Goal: Task Accomplishment & Management: Complete application form

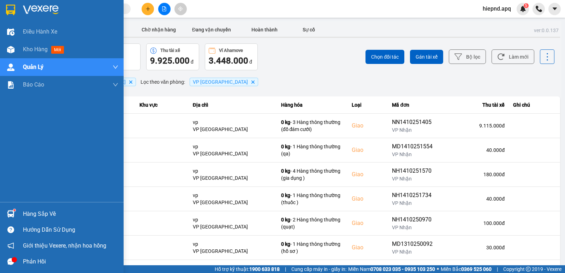
click at [36, 216] on div "Hàng sắp về" at bounding box center [70, 214] width 95 height 11
click at [9, 187] on div "Điều hành xe Kho hàng mới Quản [PERSON_NAME] lý thu hộ Quản lý chuyến Quản lý g…" at bounding box center [62, 136] width 124 height 273
click at [39, 215] on div "Hàng sắp về" at bounding box center [70, 214] width 95 height 11
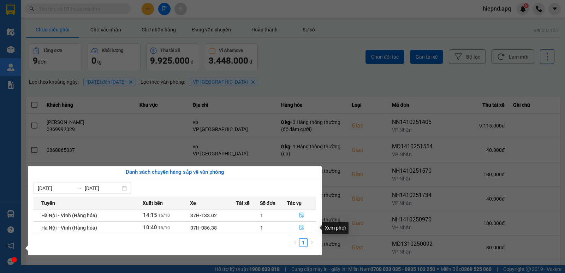
click at [302, 228] on icon "file-done" at bounding box center [301, 227] width 5 height 5
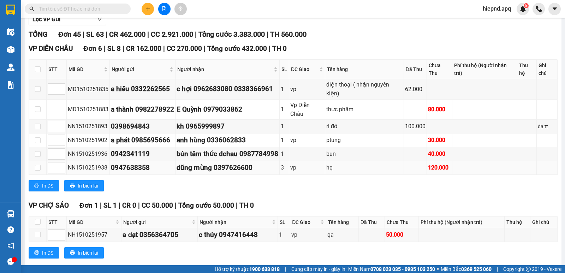
scroll to position [106, 0]
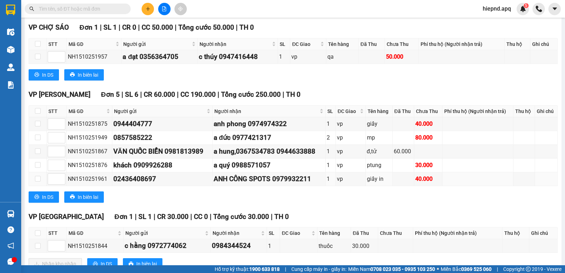
scroll to position [282, 0]
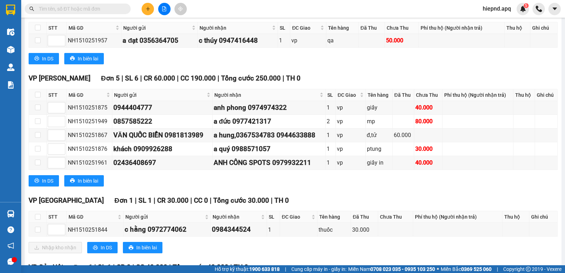
click at [359, 186] on div "In DS In biên lai" at bounding box center [293, 180] width 529 height 11
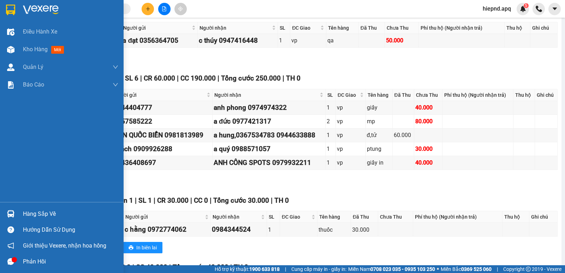
drag, startPoint x: 4, startPoint y: 155, endPoint x: 24, endPoint y: 221, distance: 69.4
click at [4, 156] on div "Điều hành xe Kho hàng mới Quản [PERSON_NAME] lý thu hộ Quản lý chuyến Quản lý g…" at bounding box center [62, 112] width 124 height 179
click at [32, 216] on div "Hàng sắp về" at bounding box center [70, 214] width 95 height 11
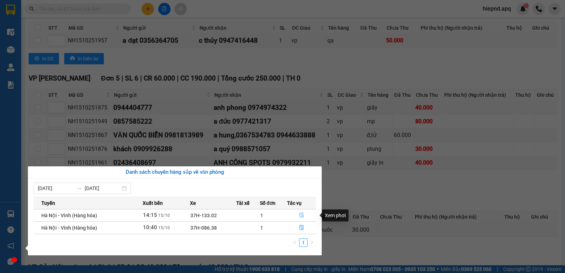
click at [298, 215] on button "button" at bounding box center [301, 215] width 28 height 11
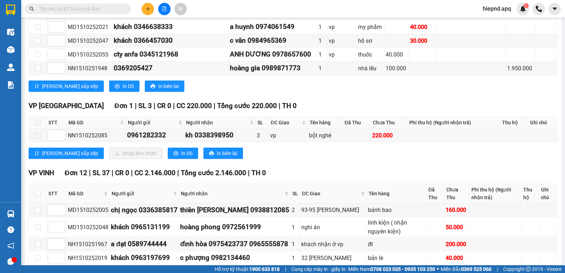
scroll to position [106, 0]
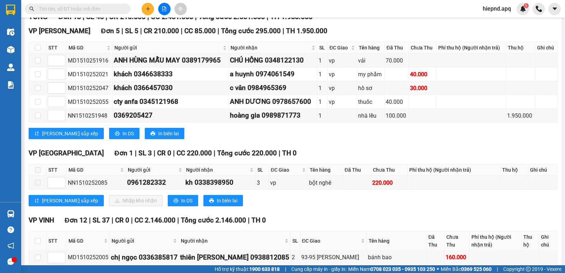
click at [297, 211] on div "VP [GEOGRAPHIC_DATA] 1 | SL 3 | CR 0 | CC 220.000 | Tổng cước 220.000 | TH 0 ST…" at bounding box center [293, 180] width 529 height 64
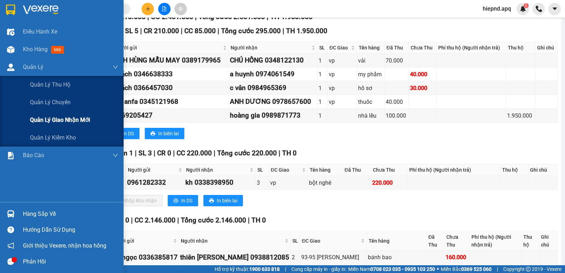
click at [63, 121] on span "Quản lý giao nhận mới" at bounding box center [60, 119] width 60 height 9
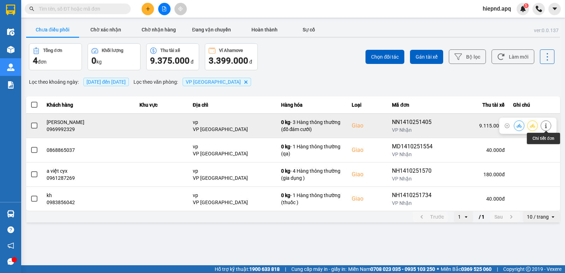
click at [548, 125] on icon at bounding box center [545, 125] width 5 height 5
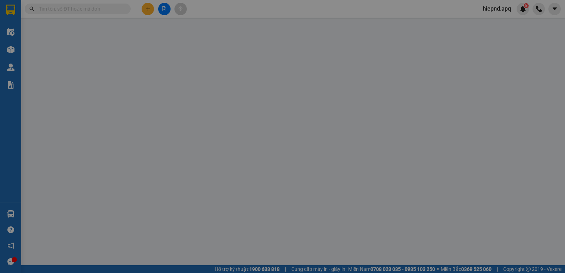
type input "0971716633"
type input "mb 0975587875 [PERSON_NAME]"
type input "0969992329"
type input "[PERSON_NAME]"
checkbox input "true"
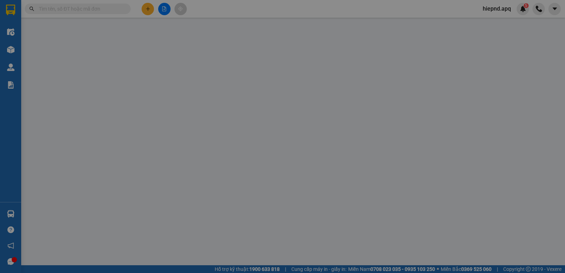
type input "vp"
type input "220.000"
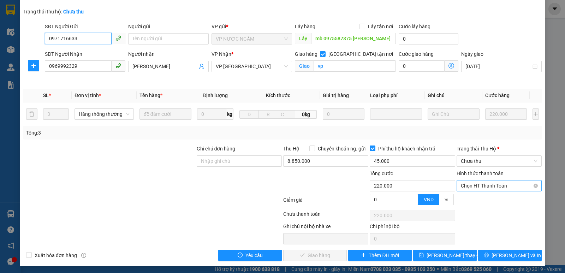
scroll to position [49, 0]
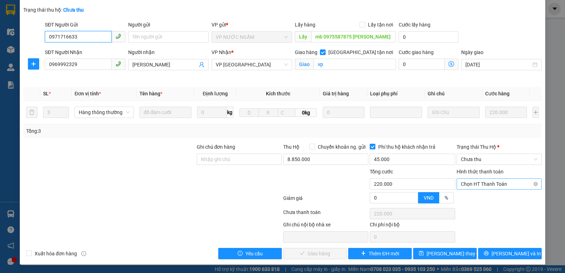
click at [480, 184] on span "Chọn HT Thanh Toán" at bounding box center [499, 184] width 77 height 11
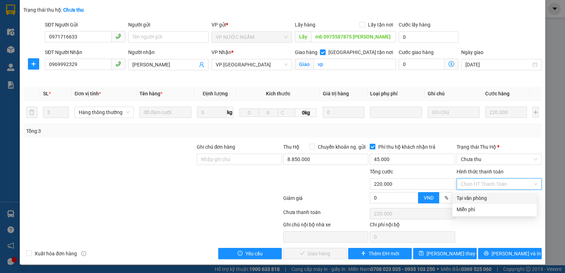
click at [478, 198] on div "Tại văn phòng" at bounding box center [494, 198] width 76 height 8
type input "0"
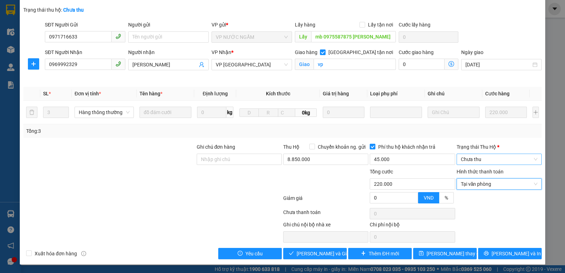
click at [484, 160] on span "Chưa thu" at bounding box center [499, 159] width 77 height 11
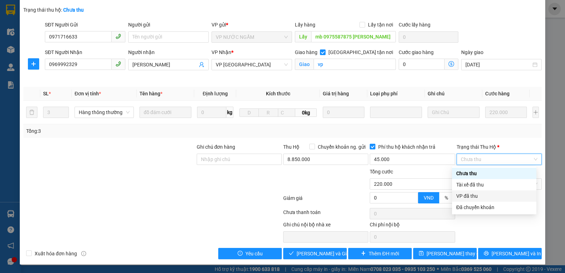
click at [478, 196] on div "VP đã thu" at bounding box center [494, 196] width 76 height 8
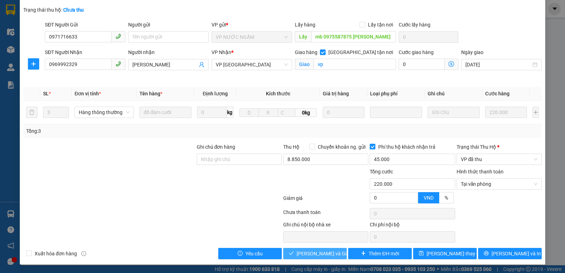
click at [309, 251] on span "[PERSON_NAME] và Giao hàng" at bounding box center [331, 254] width 68 height 8
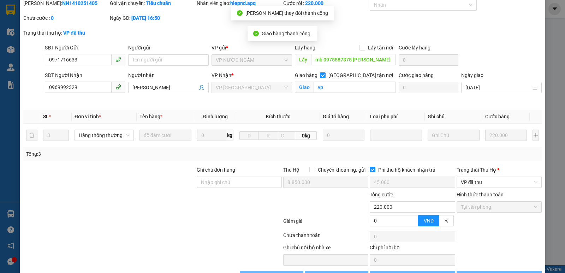
scroll to position [0, 0]
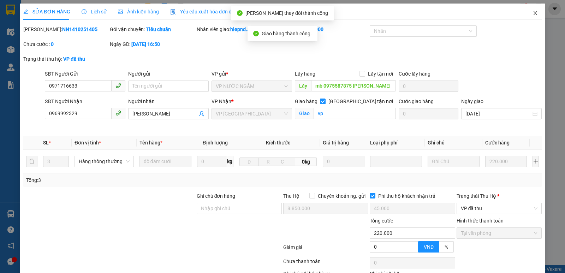
click at [533, 15] on icon "close" at bounding box center [535, 13] width 4 height 4
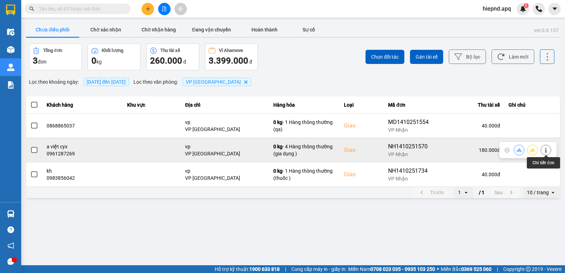
click at [545, 151] on icon at bounding box center [545, 150] width 5 height 5
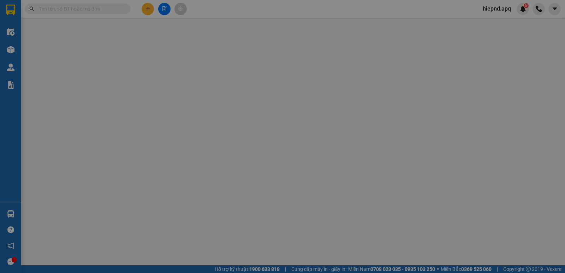
type input "0938306183"
type input "kh"
type input "0961287269"
type input "a việt cyx"
checkbox input "true"
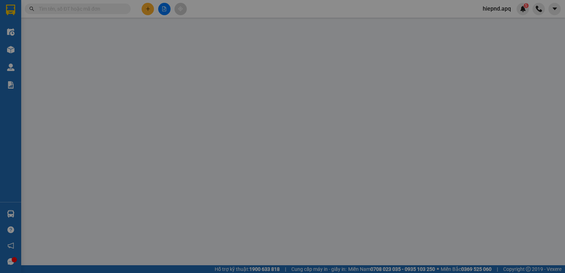
type input "vp"
type input "0"
type input "180.000"
type input "10"
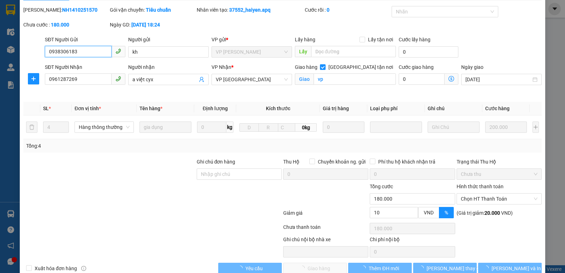
scroll to position [34, 0]
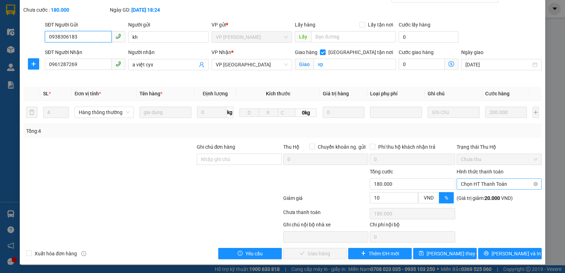
click at [496, 186] on span "Chọn HT Thanh Toán" at bounding box center [499, 184] width 77 height 11
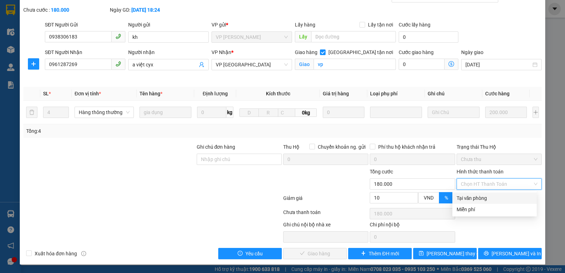
click at [493, 197] on div "Tại văn phòng" at bounding box center [494, 198] width 76 height 8
type input "0"
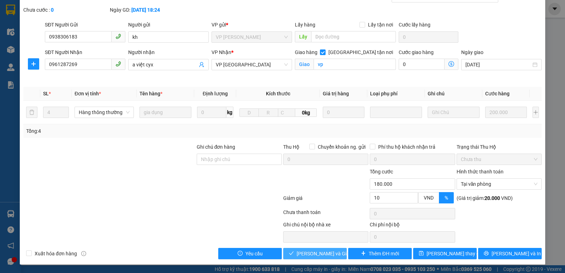
click at [330, 250] on button "[PERSON_NAME] và Giao hàng" at bounding box center [315, 253] width 64 height 11
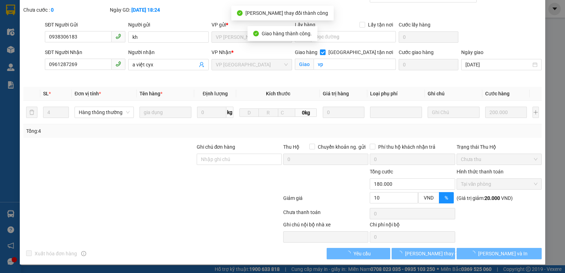
scroll to position [0, 0]
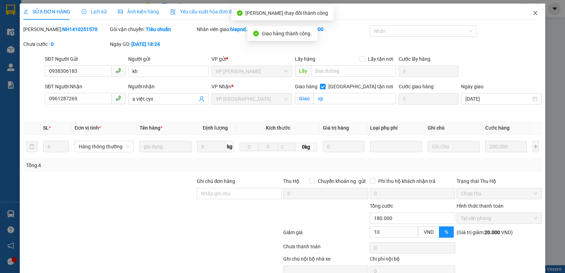
click at [526, 13] on span "Close" at bounding box center [535, 14] width 20 height 20
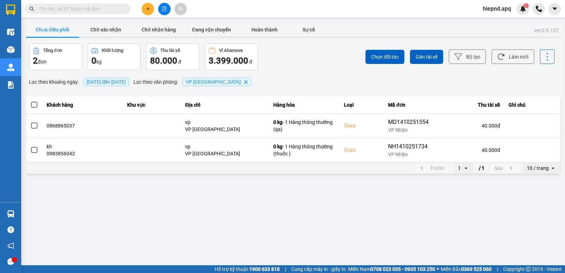
click at [126, 79] on span "[DATE] đến [DATE]" at bounding box center [105, 82] width 39 height 6
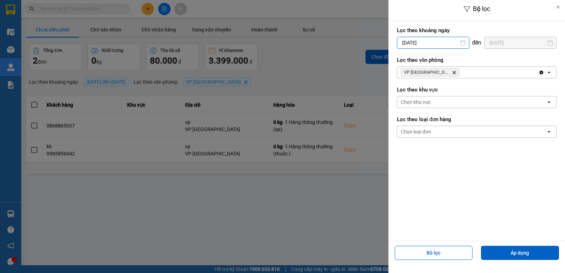
click at [434, 45] on input "[DATE]" at bounding box center [433, 42] width 72 height 11
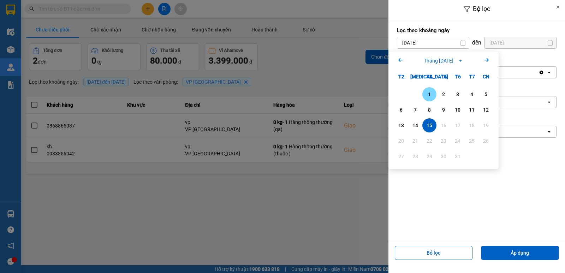
click at [428, 94] on div "1" at bounding box center [429, 94] width 10 height 8
type input "[DATE]"
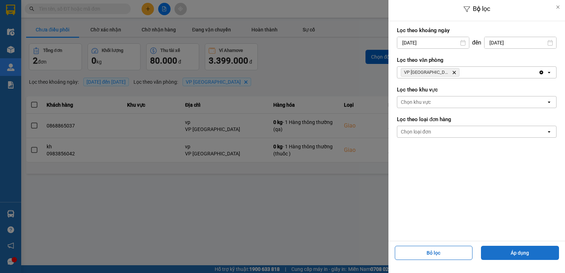
click at [504, 250] on button "Áp dụng" at bounding box center [520, 253] width 78 height 14
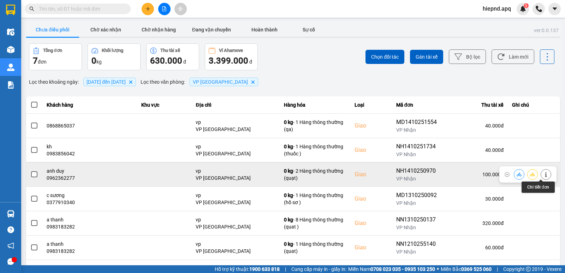
click at [545, 173] on icon at bounding box center [546, 174] width 2 height 5
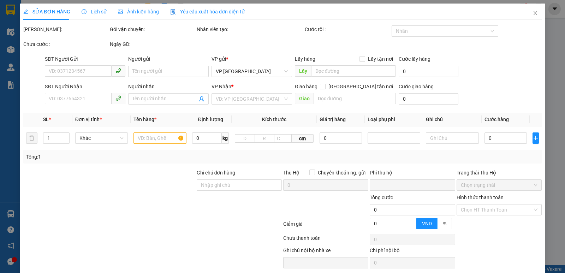
type input "0976908586"
type input "0962362277"
type input "anh duy"
checkbox input "true"
type input "vp"
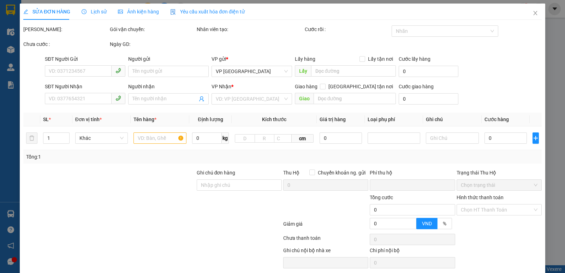
type input "0"
type input "100.000"
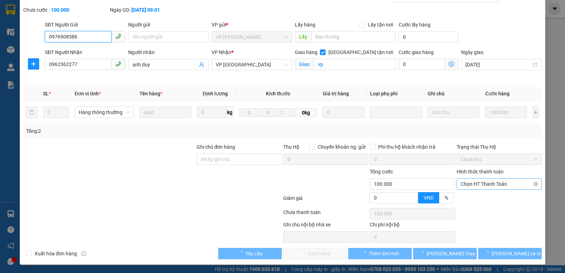
scroll to position [34, 0]
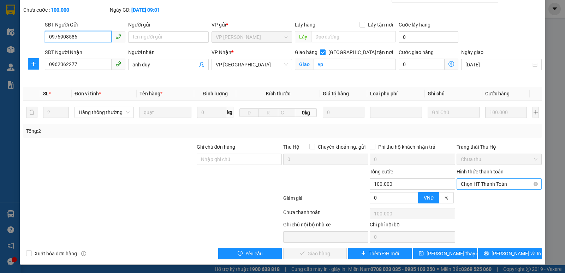
click at [502, 180] on span "Chọn HT Thanh Toán" at bounding box center [499, 184] width 77 height 11
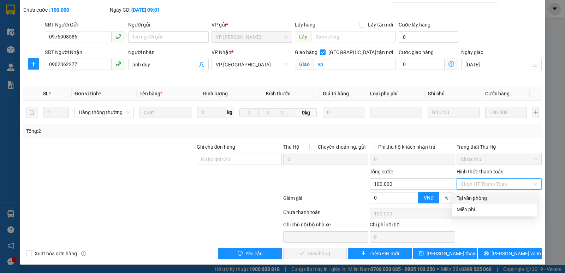
click at [494, 199] on div "Tại văn phòng" at bounding box center [494, 198] width 76 height 8
type input "0"
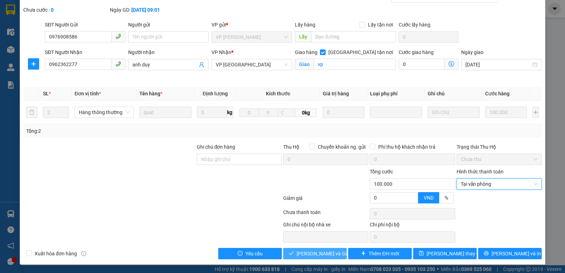
click at [297, 256] on span "[PERSON_NAME] và Giao hàng" at bounding box center [331, 254] width 68 height 8
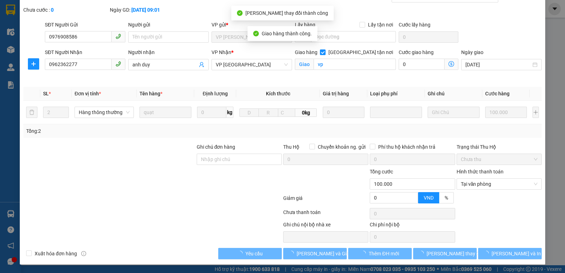
scroll to position [0, 0]
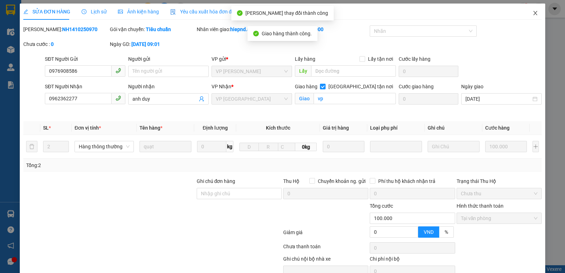
click at [532, 13] on icon "close" at bounding box center [535, 13] width 6 height 6
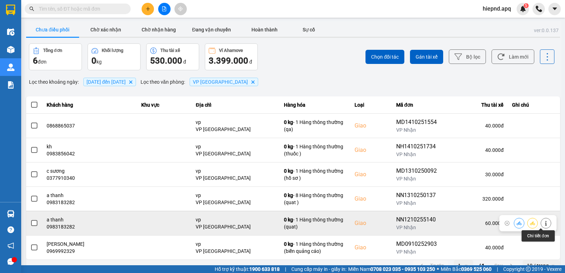
click at [543, 223] on icon at bounding box center [545, 223] width 5 height 5
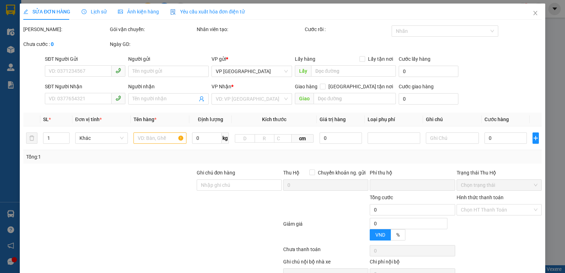
type input "0962790220"
type input "huy hiệu"
type input "0983183282"
type input "a thanh"
checkbox input "true"
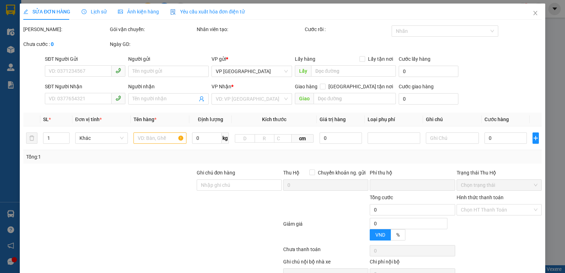
type input "vp"
type input "0"
type input "60.000"
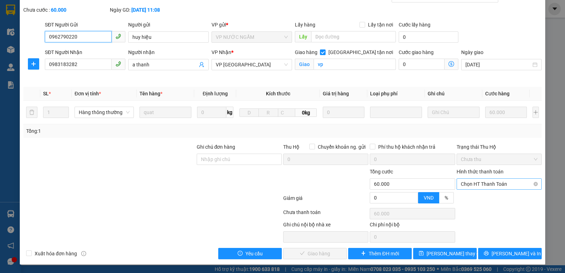
scroll to position [34, 0]
click at [490, 182] on span "Chọn HT Thanh Toán" at bounding box center [499, 184] width 77 height 11
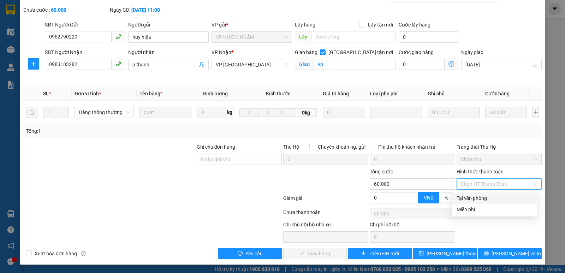
click at [486, 200] on div "Tại văn phòng" at bounding box center [494, 198] width 76 height 8
type input "0"
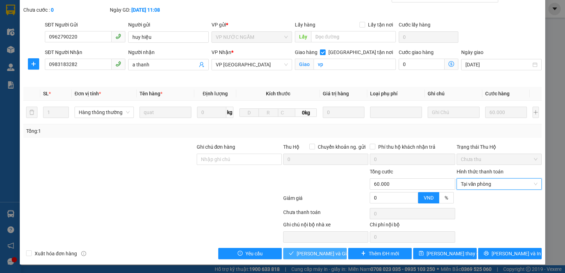
click at [335, 253] on button "[PERSON_NAME] và Giao hàng" at bounding box center [315, 253] width 64 height 11
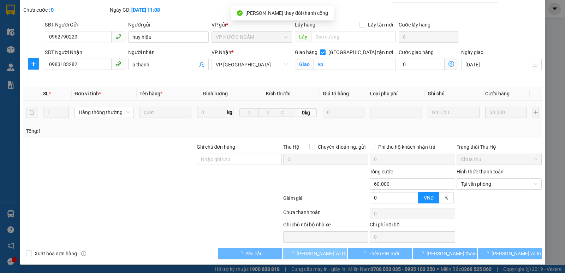
scroll to position [0, 0]
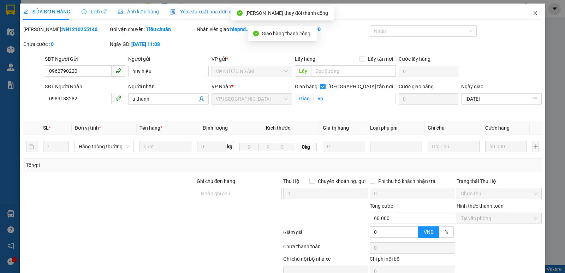
click at [532, 14] on icon "close" at bounding box center [535, 13] width 6 height 6
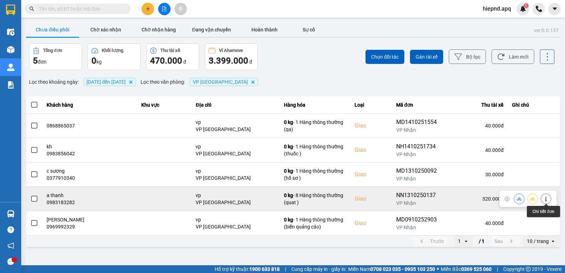
click at [550, 198] on button at bounding box center [546, 198] width 10 height 12
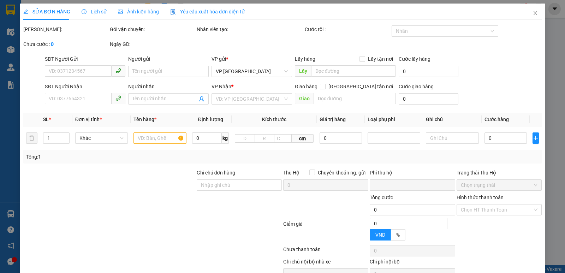
type input "0962790220"
type input "huy hiệu"
type input "0983183282"
type input "a thanh"
checkbox input "true"
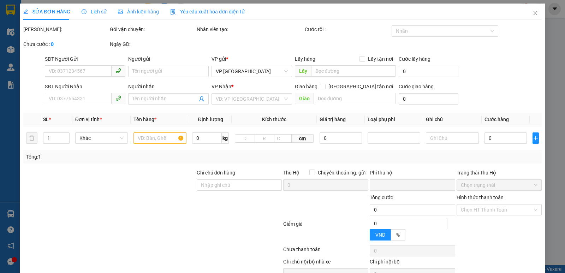
type input "vp"
type input "0"
type input "320.000"
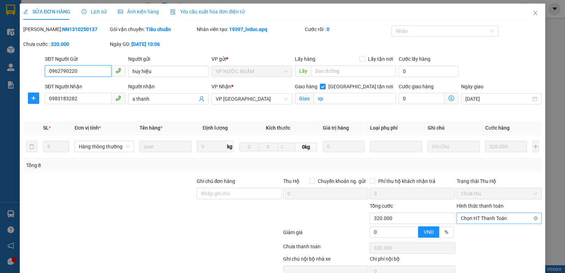
click at [505, 219] on span "Chọn HT Thanh Toán" at bounding box center [499, 218] width 77 height 11
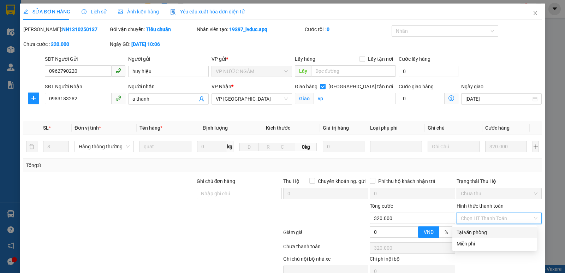
click at [483, 231] on div "Tại văn phòng" at bounding box center [494, 232] width 76 height 8
type input "0"
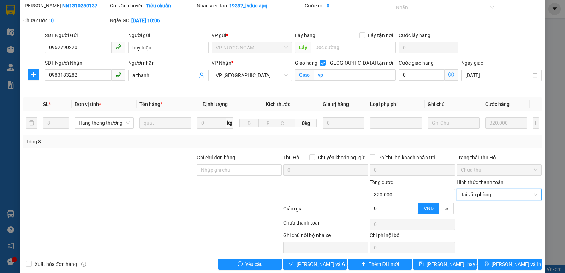
scroll to position [34, 0]
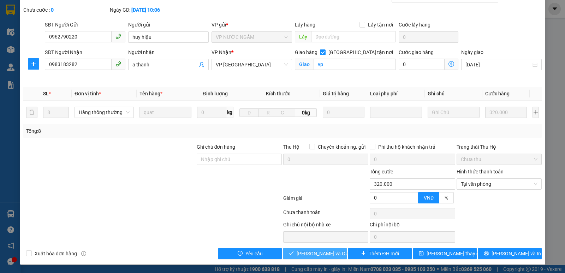
click at [315, 251] on span "[PERSON_NAME] và Giao hàng" at bounding box center [331, 254] width 68 height 8
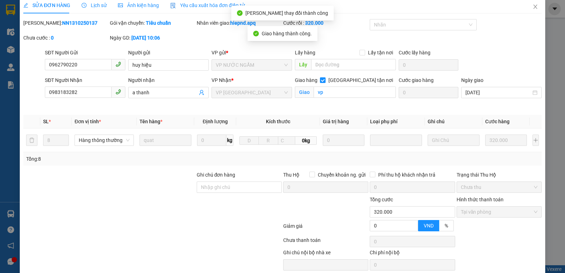
scroll to position [0, 0]
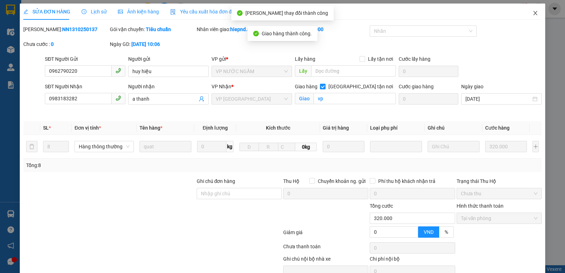
click at [532, 13] on icon "close" at bounding box center [535, 13] width 6 height 6
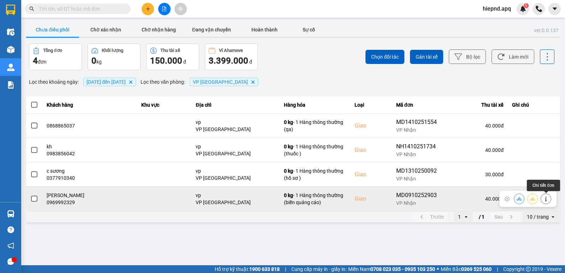
click at [546, 197] on icon at bounding box center [546, 198] width 2 height 5
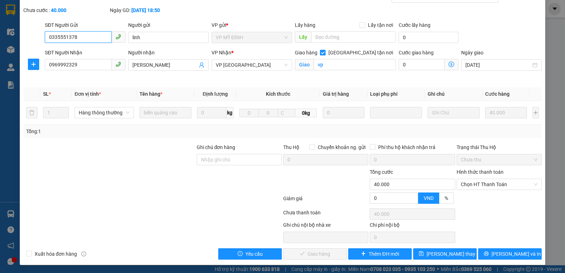
scroll to position [34, 0]
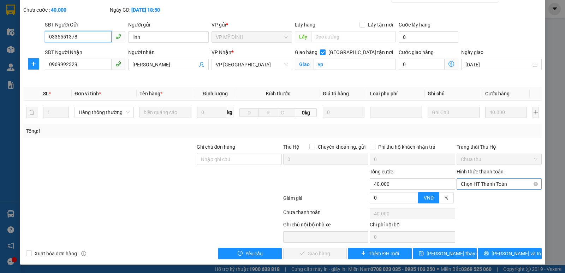
click at [466, 183] on span "Chọn HT Thanh Toán" at bounding box center [499, 184] width 77 height 11
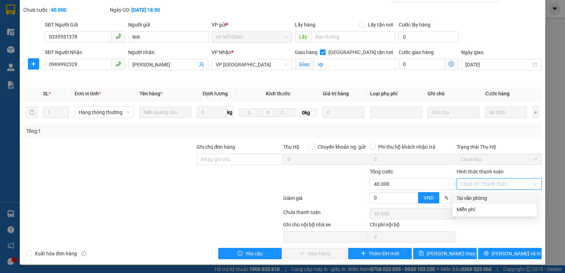
click at [467, 196] on div "Tại văn phòng" at bounding box center [494, 198] width 76 height 8
type input "0"
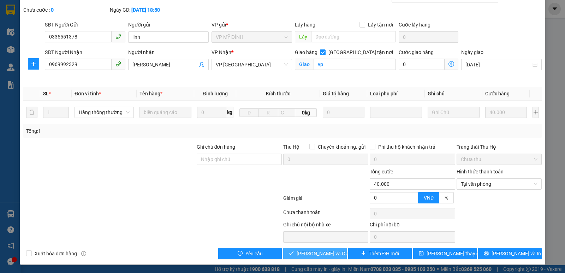
click at [327, 252] on span "[PERSON_NAME] và Giao hàng" at bounding box center [331, 254] width 68 height 8
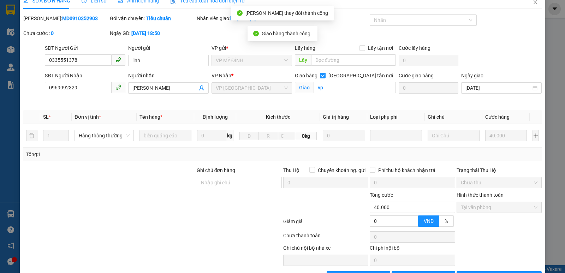
scroll to position [0, 0]
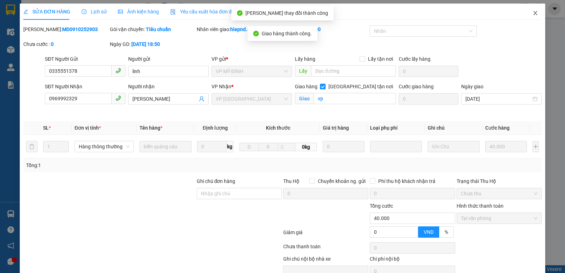
click at [532, 14] on icon "close" at bounding box center [535, 13] width 6 height 6
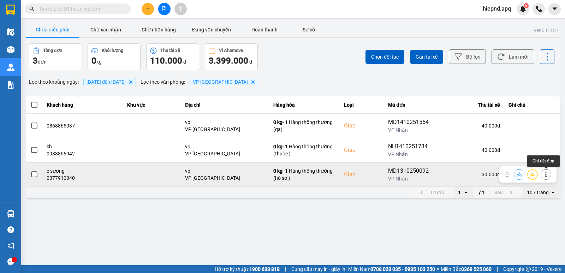
click at [546, 172] on icon at bounding box center [546, 174] width 2 height 5
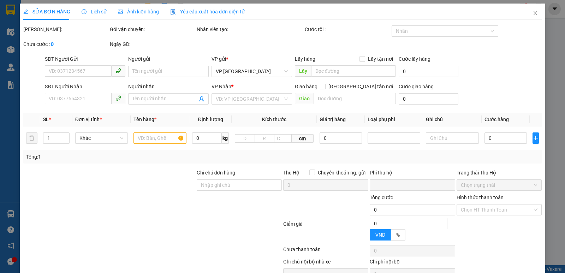
type input "0945485505"
type input "a nguyên"
type input "0377910340"
type input "c sương"
checkbox input "true"
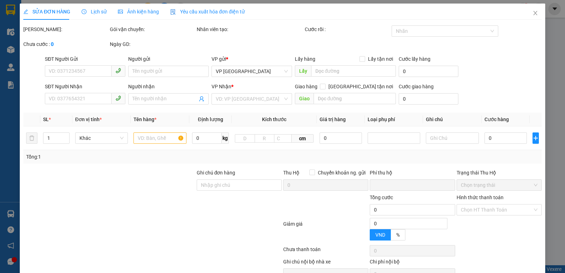
type input "vp"
type input "0"
type input "30.000"
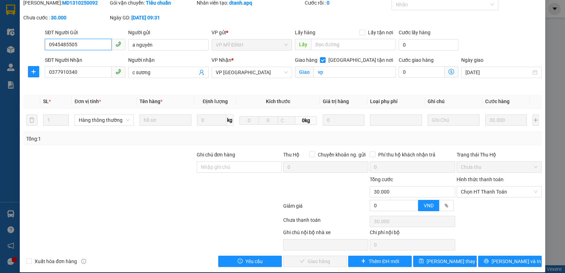
scroll to position [34, 0]
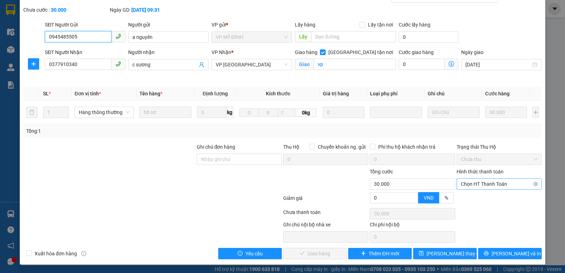
drag, startPoint x: 495, startPoint y: 182, endPoint x: 493, endPoint y: 186, distance: 5.2
click at [495, 183] on span "Chọn HT Thanh Toán" at bounding box center [499, 184] width 77 height 11
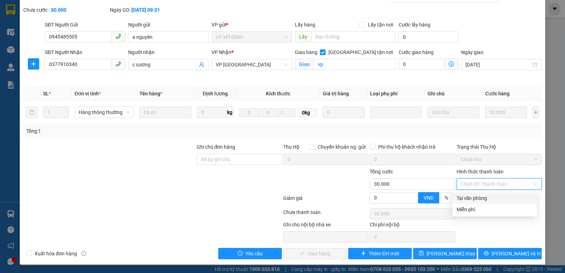
click at [486, 197] on div "Tại văn phòng" at bounding box center [494, 198] width 76 height 8
type input "0"
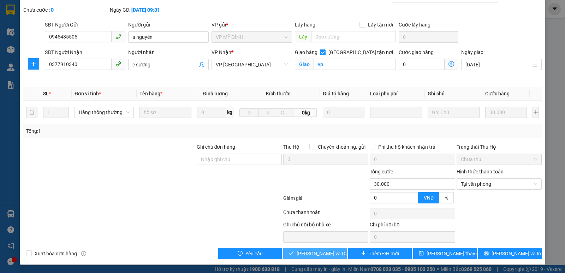
click at [297, 255] on span "[PERSON_NAME] và Giao hàng" at bounding box center [331, 254] width 68 height 8
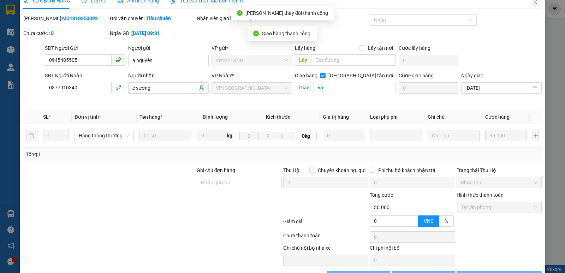
scroll to position [0, 0]
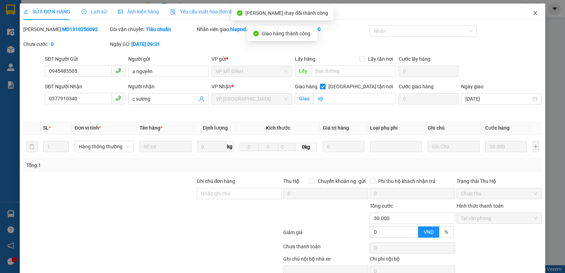
click at [532, 13] on icon "close" at bounding box center [535, 13] width 6 height 6
